Goal: Transaction & Acquisition: Obtain resource

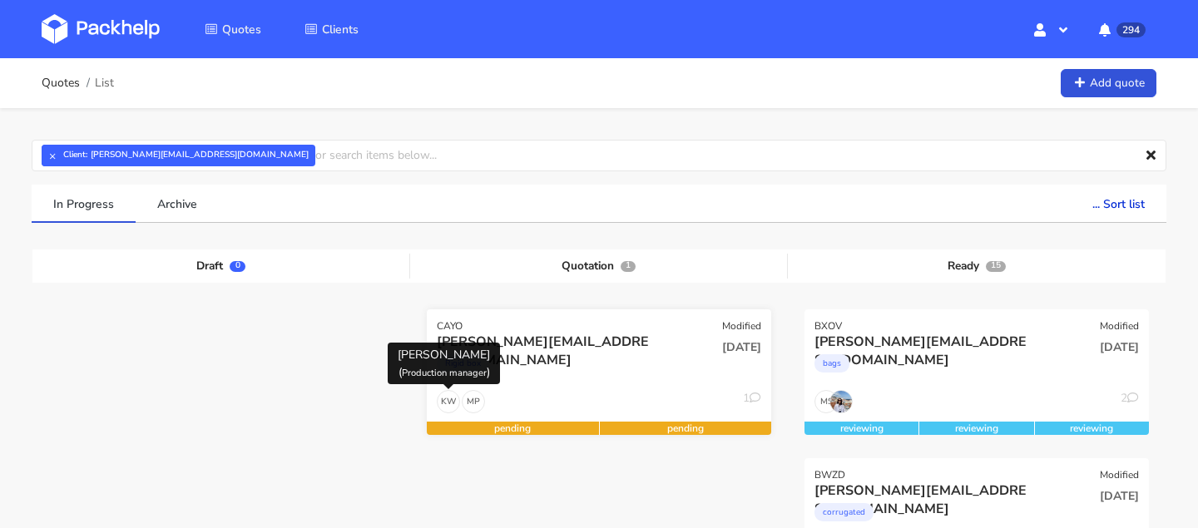
click at [452, 381] on div "Rigid box" at bounding box center [547, 367] width 221 height 33
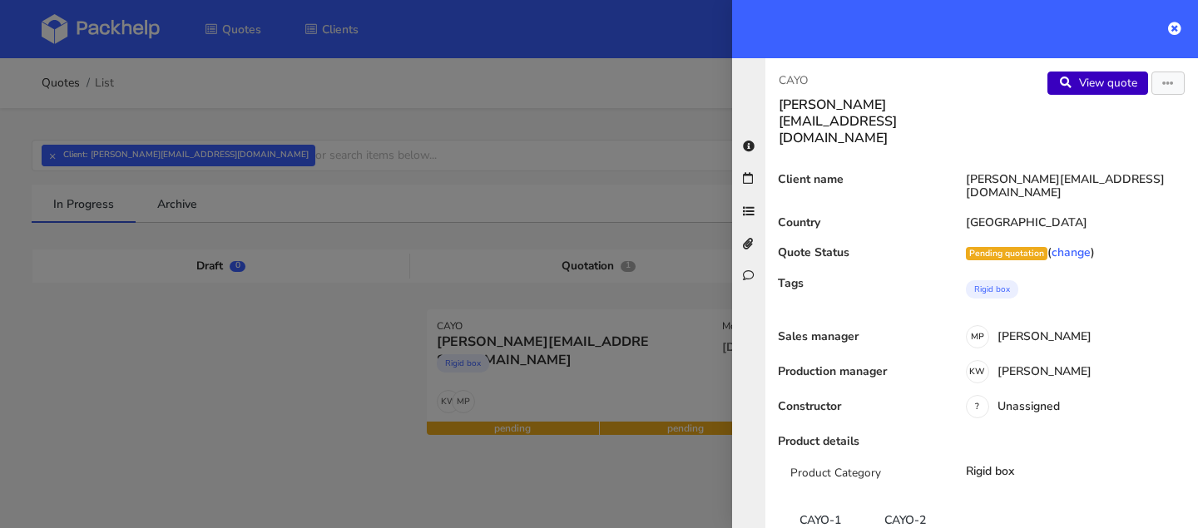
click at [1074, 88] on link "View quote" at bounding box center [1098, 83] width 101 height 23
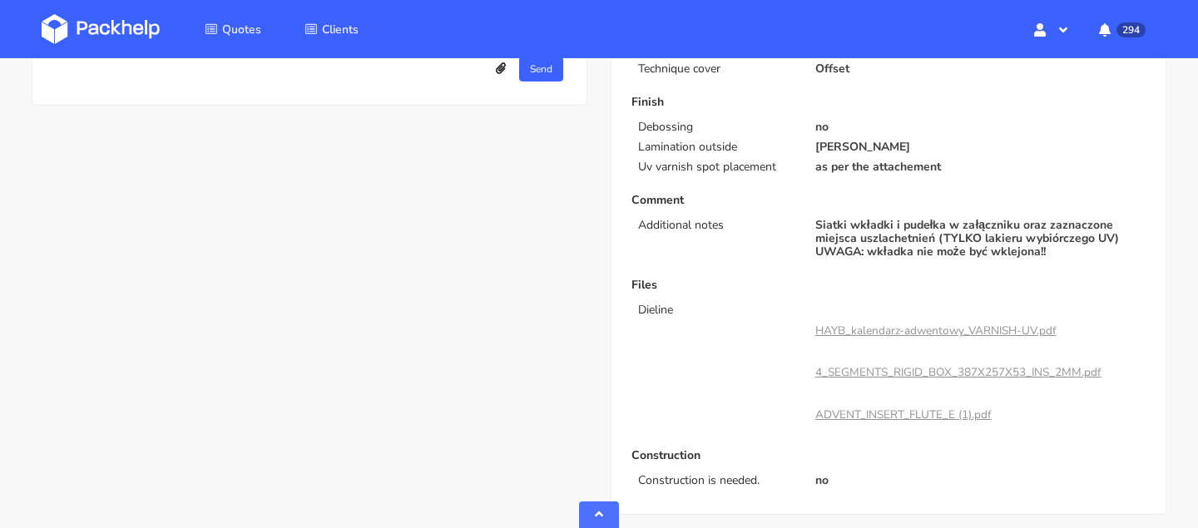
scroll to position [929, 0]
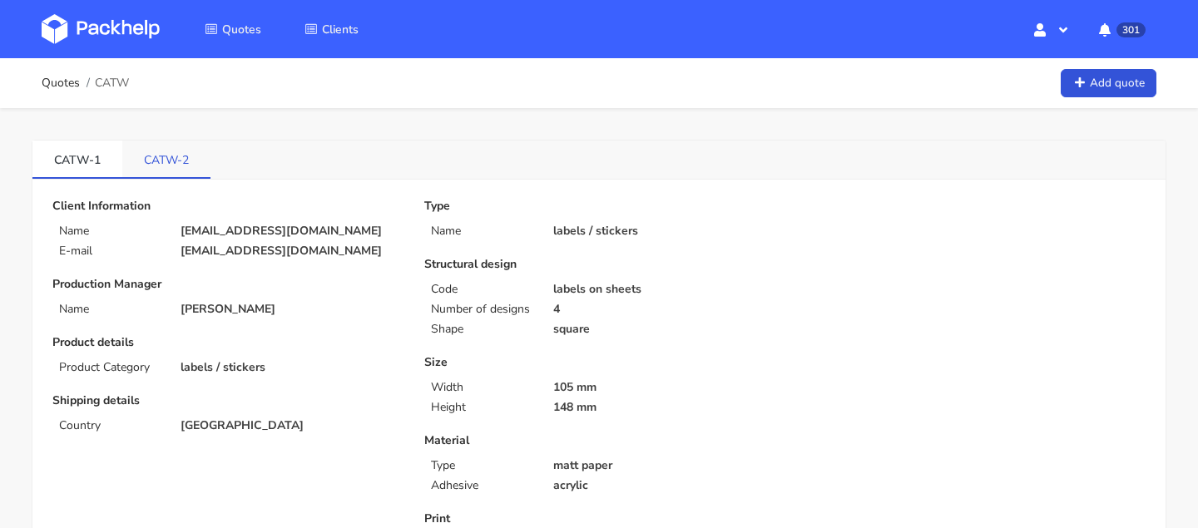
click at [176, 156] on link "CATW-2" at bounding box center [166, 159] width 88 height 37
click at [77, 152] on link "CATW-1" at bounding box center [77, 159] width 90 height 37
click at [141, 168] on link "CATW-2" at bounding box center [167, 159] width 90 height 37
click at [78, 166] on link "CATW-1" at bounding box center [77, 159] width 90 height 37
click at [176, 152] on link "CATW-2" at bounding box center [167, 159] width 90 height 37
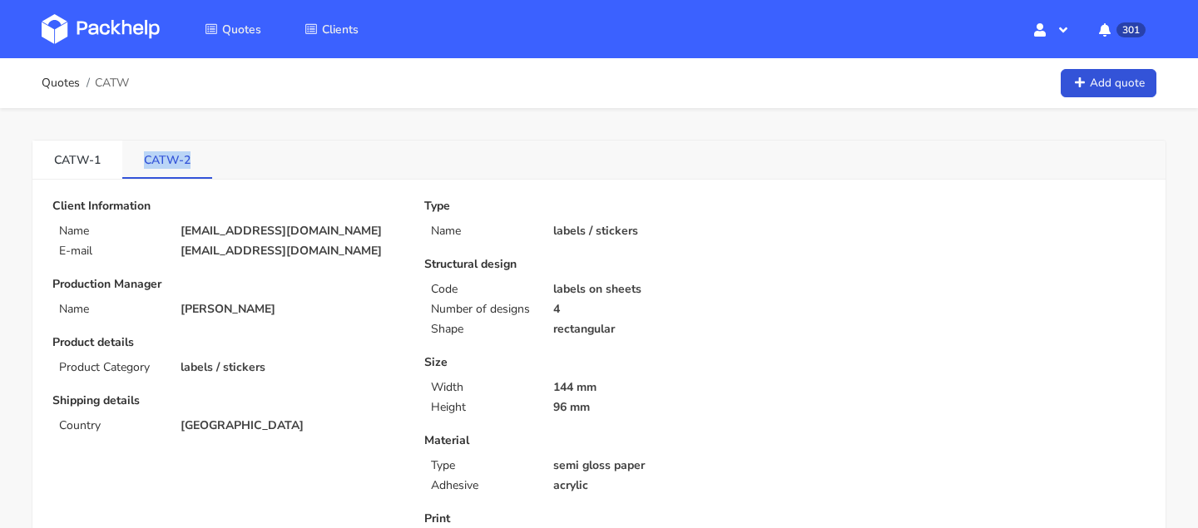
drag, startPoint x: 136, startPoint y: 157, endPoint x: 189, endPoint y: 157, distance: 53.3
click at [189, 157] on link "CATW-2" at bounding box center [167, 159] width 90 height 37
copy link "CATW-2"
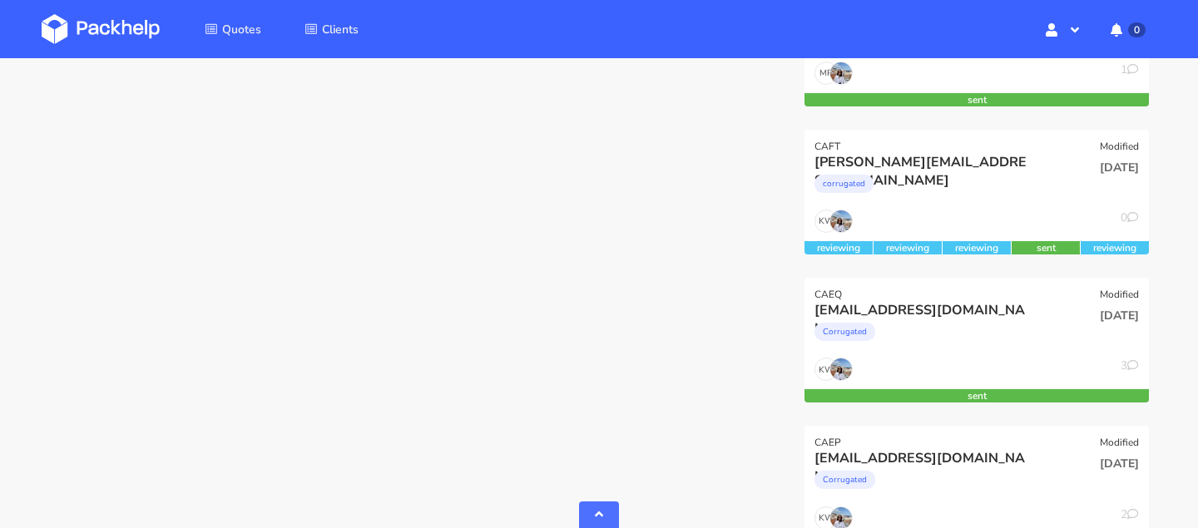
scroll to position [2262, 0]
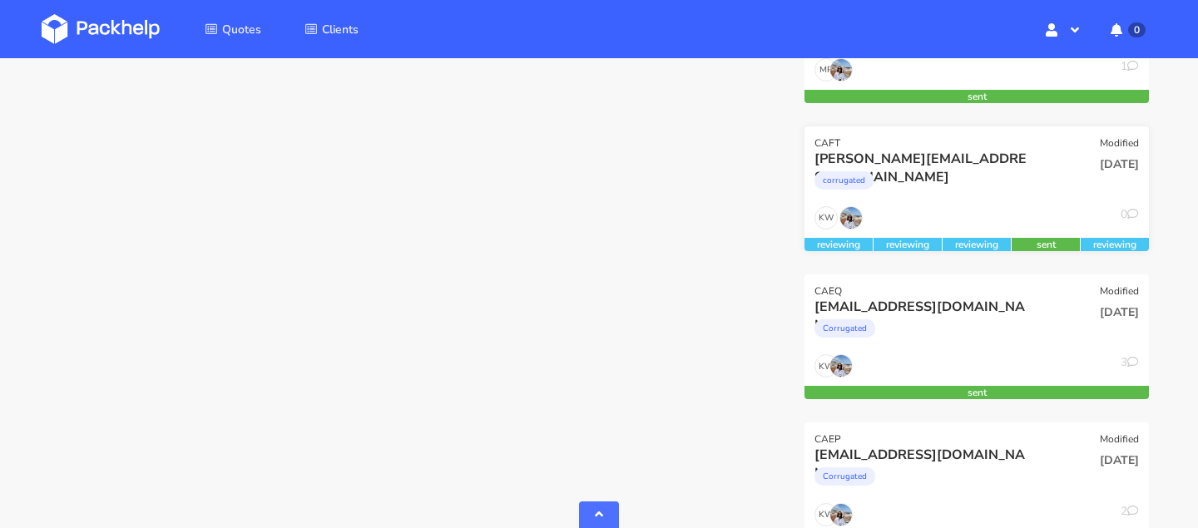
click at [1031, 210] on div "KW 0" at bounding box center [977, 222] width 345 height 32
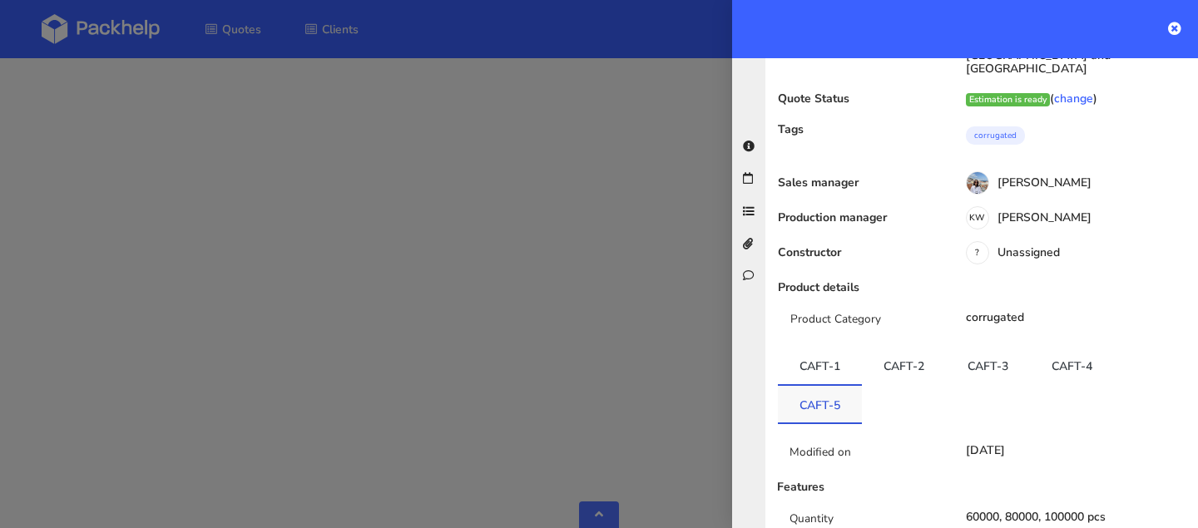
click at [820, 386] on link "CAFT-5" at bounding box center [820, 404] width 84 height 37
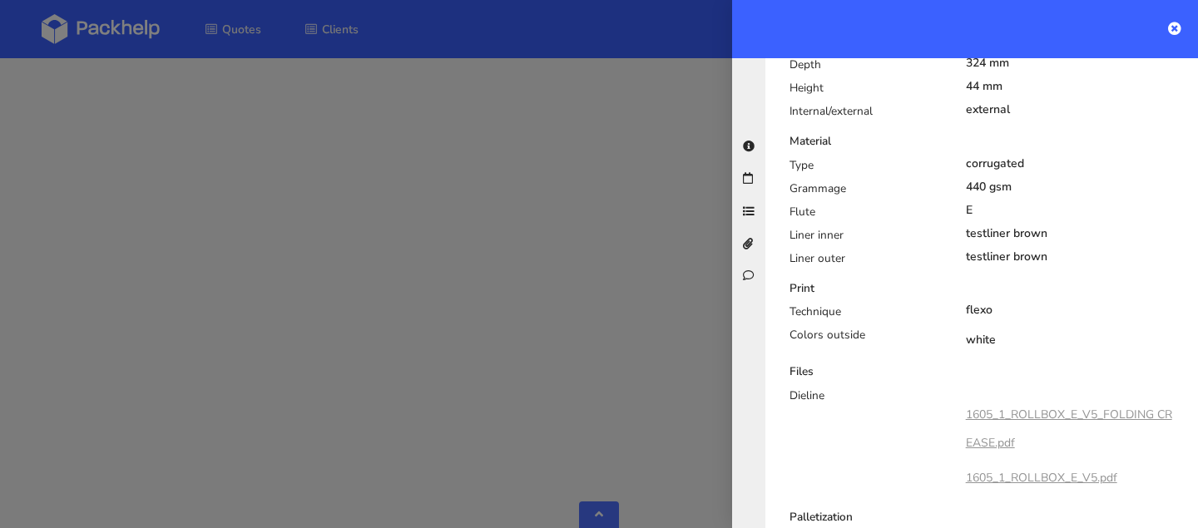
scroll to position [877, 0]
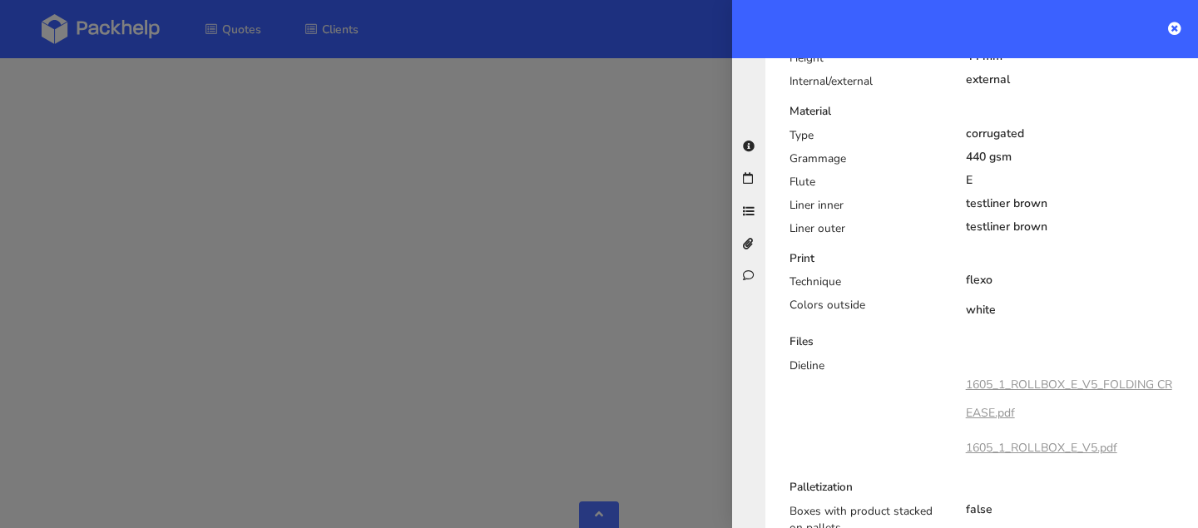
click at [637, 196] on div at bounding box center [599, 264] width 1198 height 528
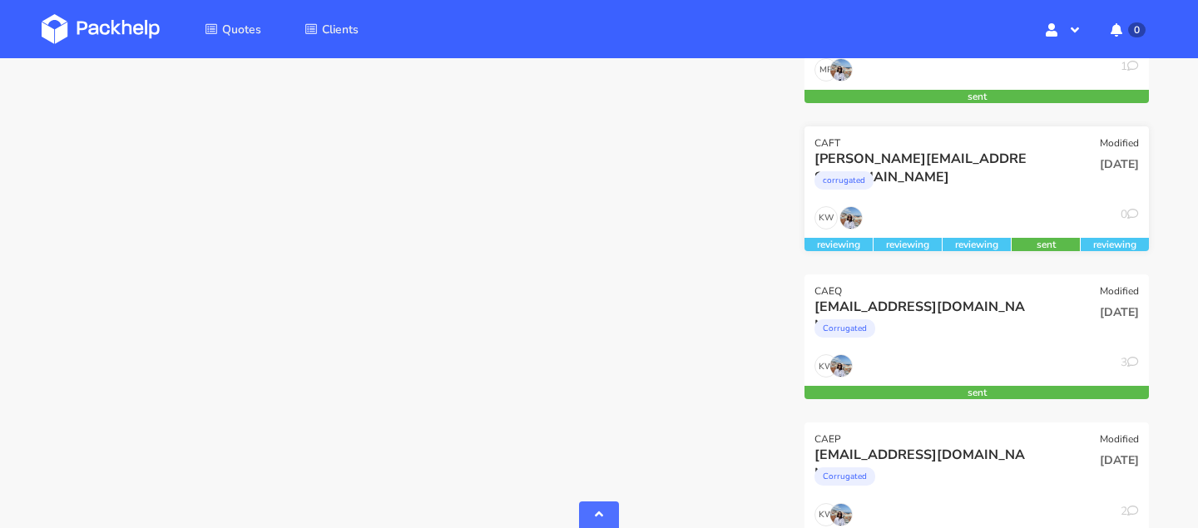
click at [1024, 189] on div "corrugated" at bounding box center [925, 184] width 221 height 33
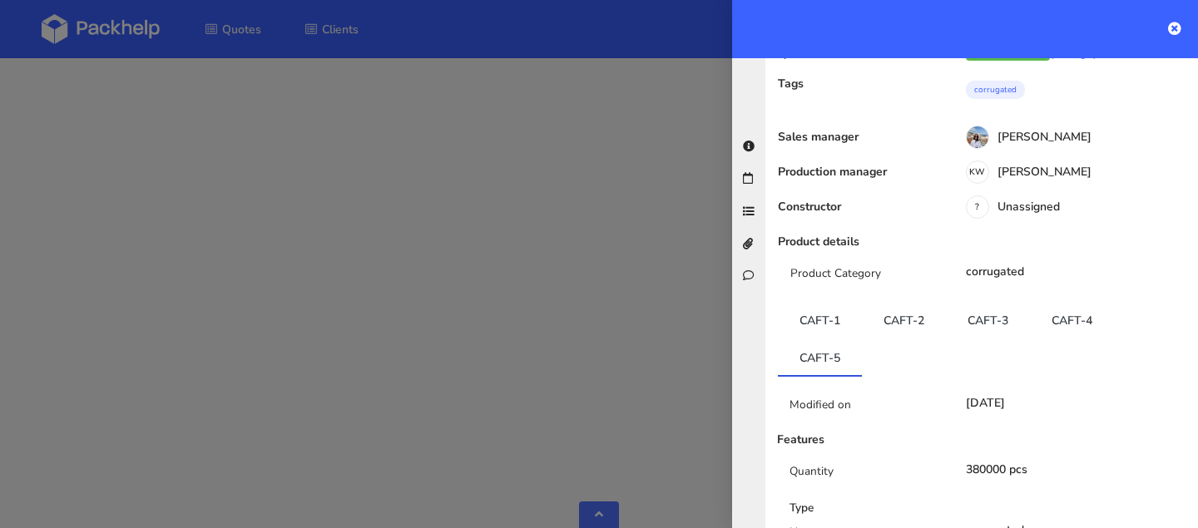
scroll to position [0, 0]
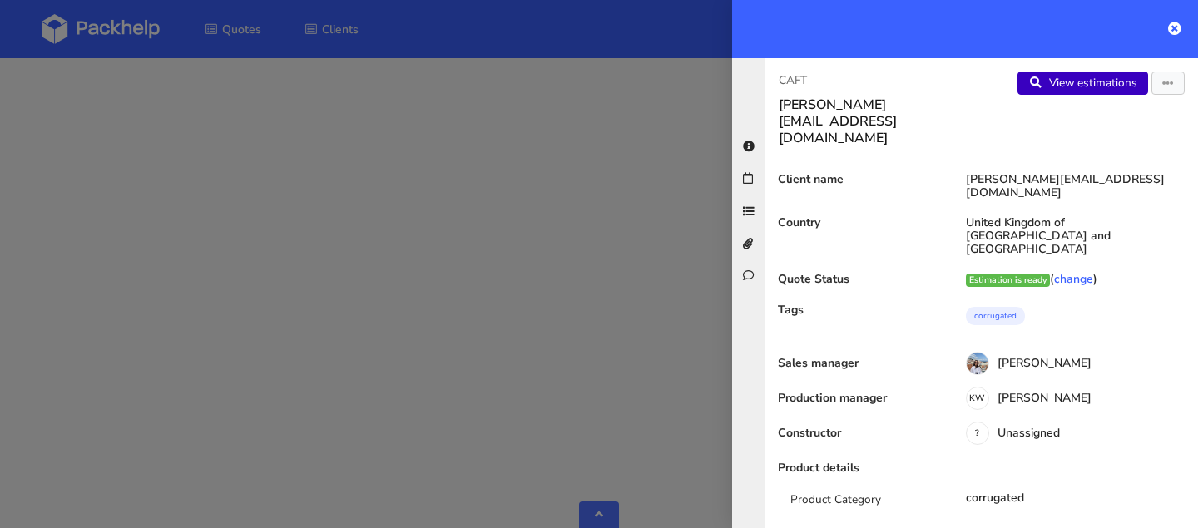
click at [1075, 82] on link "View estimations" at bounding box center [1083, 83] width 131 height 23
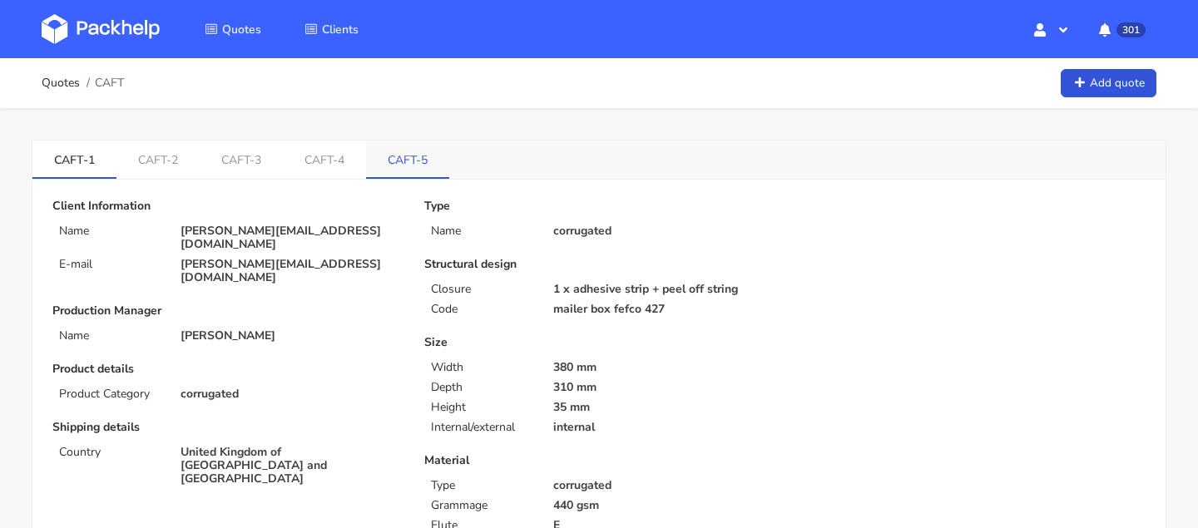
click at [414, 171] on link "CAFT-5" at bounding box center [407, 159] width 83 height 37
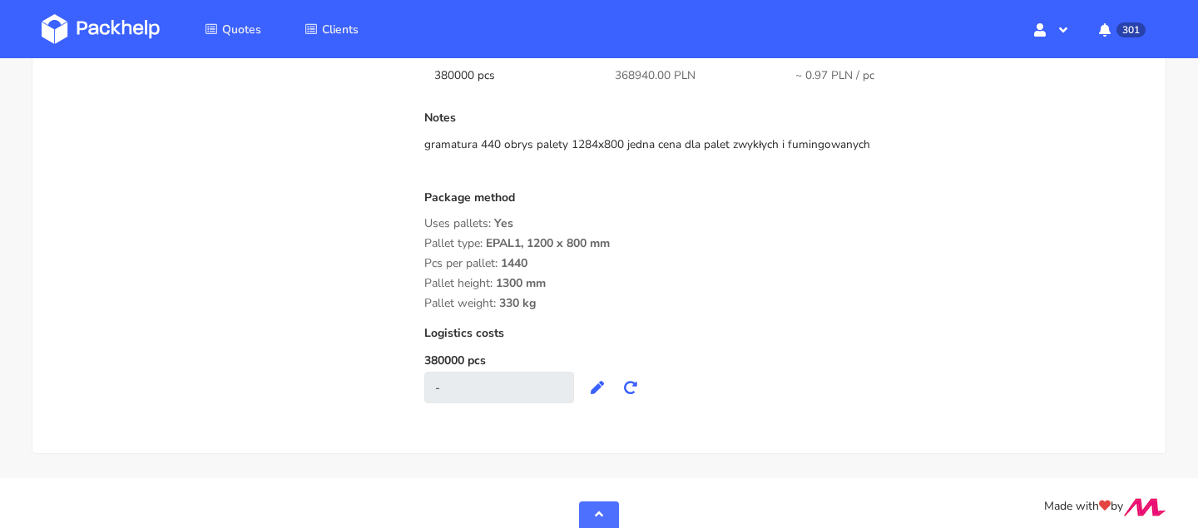
scroll to position [1494, 0]
drag, startPoint x: 528, startPoint y: 265, endPoint x: 498, endPoint y: 265, distance: 29.1
click at [498, 265] on div "Pcs per pallet: 1440" at bounding box center [784, 264] width 721 height 13
copy div "1440"
